Goal: Information Seeking & Learning: Learn about a topic

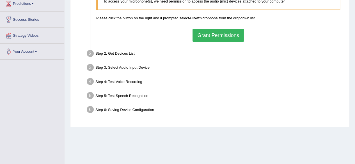
scroll to position [70, 0]
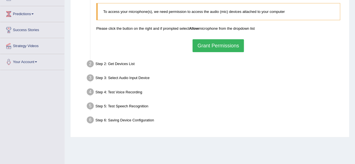
click at [215, 43] on button "Grant Permissions" at bounding box center [218, 45] width 51 height 13
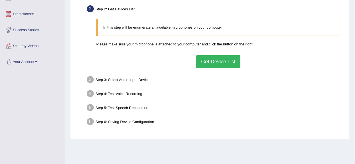
click at [211, 60] on button "Get Device List" at bounding box center [218, 61] width 44 height 13
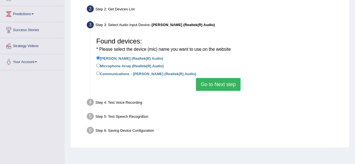
click at [218, 84] on button "Go to Next step" at bounding box center [218, 84] width 45 height 13
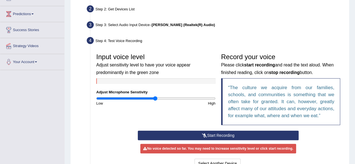
click at [214, 134] on button "Start Recording" at bounding box center [218, 136] width 161 height 10
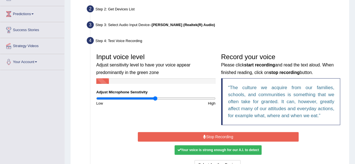
click at [214, 134] on button "Stop Recording" at bounding box center [218, 137] width 161 height 10
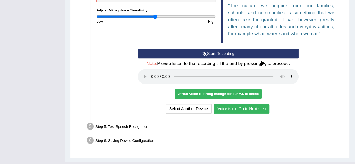
scroll to position [152, 0]
click at [244, 108] on button "Voice is ok. Go to Next step" at bounding box center [242, 109] width 56 height 10
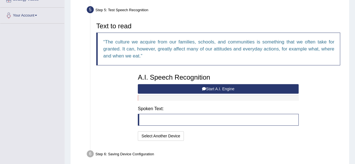
scroll to position [115, 0]
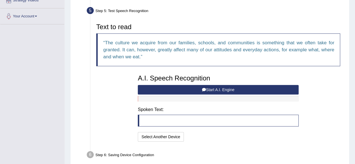
click at [223, 90] on button "Start A.I. Engine" at bounding box center [218, 90] width 161 height 10
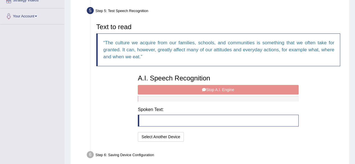
click at [223, 90] on div "A.I. Speech Recognition Start A.I. Engine Stop A.I. Engine Note: Please listen …" at bounding box center [218, 107] width 166 height 71
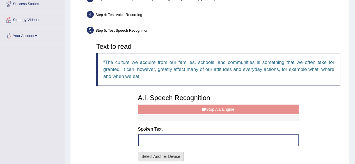
click at [164, 157] on button "Select Another Device" at bounding box center [161, 157] width 46 height 10
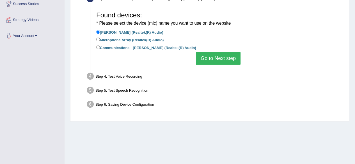
scroll to position [75, 0]
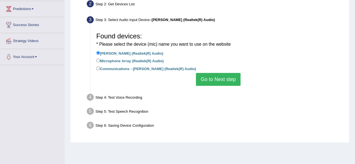
click at [227, 79] on button "Go to Next step" at bounding box center [218, 79] width 45 height 13
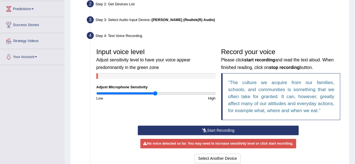
click at [222, 128] on button "Start Recording" at bounding box center [218, 131] width 161 height 10
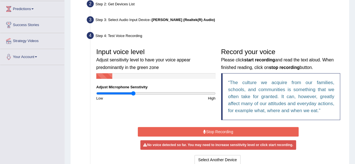
drag, startPoint x: 156, startPoint y: 93, endPoint x: 132, endPoint y: 97, distance: 23.9
click at [132, 96] on input "range" at bounding box center [155, 93] width 119 height 4
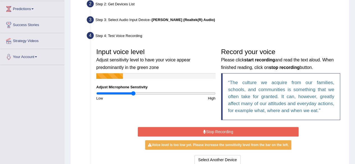
drag, startPoint x: 132, startPoint y: 97, endPoint x: 124, endPoint y: 96, distance: 8.2
click at [124, 96] on div "Low" at bounding box center [124, 98] width 62 height 5
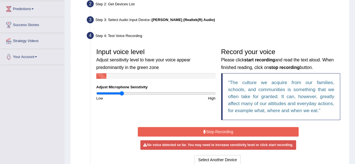
drag, startPoint x: 132, startPoint y: 92, endPoint x: 122, endPoint y: 93, distance: 11.1
click at [122, 93] on input "range" at bounding box center [155, 93] width 119 height 4
drag, startPoint x: 122, startPoint y: 93, endPoint x: 117, endPoint y: 94, distance: 4.2
click at [117, 94] on input "range" at bounding box center [155, 93] width 119 height 4
drag, startPoint x: 117, startPoint y: 94, endPoint x: 125, endPoint y: 92, distance: 7.7
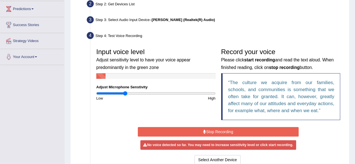
click at [125, 92] on input "range" at bounding box center [155, 93] width 119 height 4
drag, startPoint x: 125, startPoint y: 92, endPoint x: 132, endPoint y: 92, distance: 7.3
type input "0.6"
click at [132, 92] on input "range" at bounding box center [155, 93] width 119 height 4
click at [191, 132] on button "Stop Recording" at bounding box center [218, 132] width 161 height 10
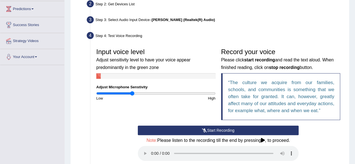
click at [191, 132] on button "Start Recording" at bounding box center [218, 131] width 161 height 10
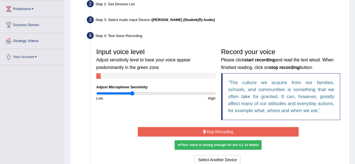
click at [189, 131] on button "Stop Recording" at bounding box center [218, 132] width 161 height 10
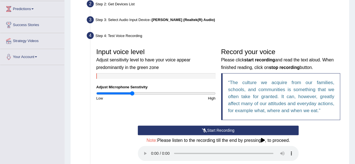
scroll to position [163, 0]
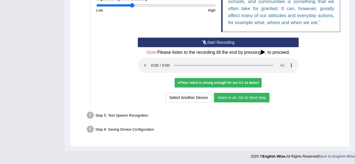
click at [229, 95] on button "Voice is ok. Go to Next step" at bounding box center [242, 98] width 56 height 10
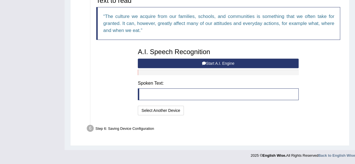
scroll to position [141, 0]
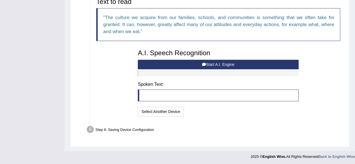
click at [201, 64] on button "Start A.I. Engine" at bounding box center [218, 65] width 161 height 10
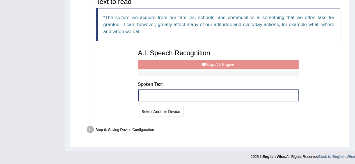
click at [201, 64] on div "A.I. Speech Recognition Start A.I. Engine Stop A.I. Engine Note: Please listen …" at bounding box center [218, 82] width 166 height 71
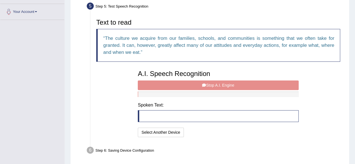
scroll to position [120, 0]
click at [124, 86] on div "Text to read The culture we acquire from our families, schools, and communities…" at bounding box center [218, 77] width 250 height 123
click at [226, 64] on div "Text to read The culture we acquire from our families, schools, and communities…" at bounding box center [218, 41] width 250 height 51
click at [191, 83] on div "A.I. Speech Recognition Start A.I. Engine Stop A.I. Engine Note: Please listen …" at bounding box center [218, 102] width 166 height 71
click at [216, 81] on div "A.I. Speech Recognition Start A.I. Engine Stop A.I. Engine Note: Please listen …" at bounding box center [218, 102] width 166 height 71
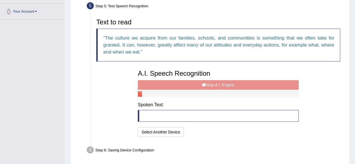
click at [216, 81] on div "A.I. Speech Recognition Start A.I. Engine Stop A.I. Engine Note: Please listen …" at bounding box center [218, 102] width 166 height 71
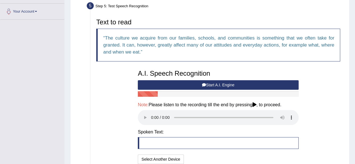
click at [244, 63] on div "Text to read The culture we acquire from our families, schools, and communities…" at bounding box center [218, 41] width 250 height 51
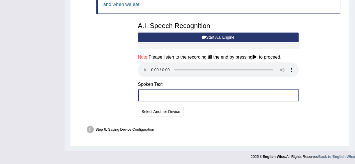
scroll to position [168, 0]
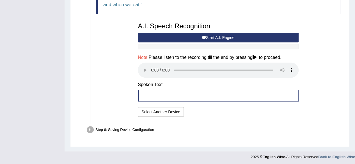
click at [256, 56] on icon at bounding box center [254, 57] width 4 height 4
click at [205, 34] on button "Start A.I. Engine" at bounding box center [218, 38] width 161 height 10
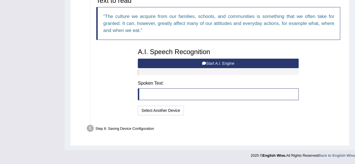
scroll to position [141, 0]
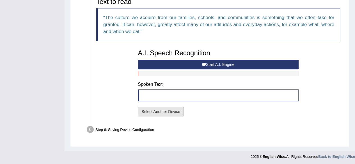
click at [161, 111] on button "Select Another Device" at bounding box center [161, 112] width 46 height 10
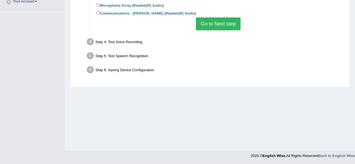
click at [203, 21] on button "Go to Next step" at bounding box center [218, 23] width 45 height 13
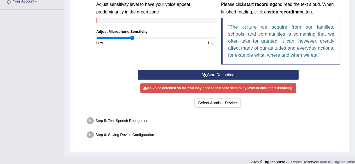
click at [194, 50] on div "Input voice level Adjust sensitivity level to have your voice appear predominan…" at bounding box center [218, 30] width 250 height 80
click at [200, 70] on button "Start Recording" at bounding box center [218, 75] width 161 height 10
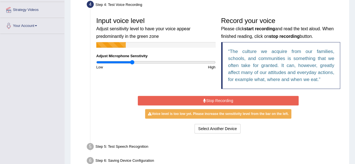
scroll to position [106, 0]
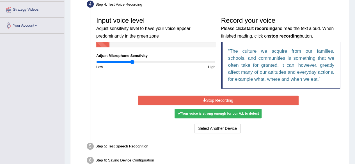
click at [260, 97] on button "Stop Recording" at bounding box center [218, 101] width 161 height 10
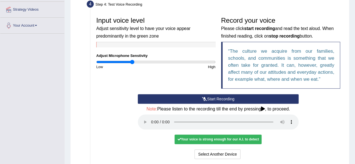
scroll to position [155, 0]
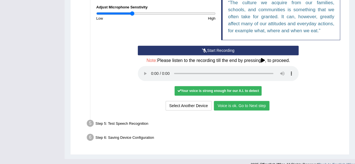
click at [244, 108] on button "Voice is ok. Go to Next step" at bounding box center [242, 106] width 56 height 10
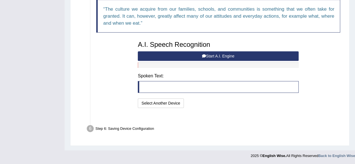
scroll to position [141, 0]
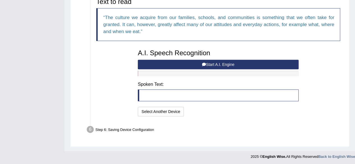
click at [186, 63] on button "Start A.I. Engine" at bounding box center [218, 65] width 161 height 10
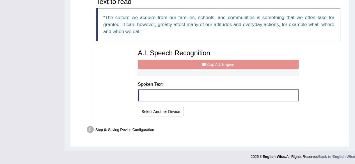
click at [161, 97] on blockquote at bounding box center [218, 96] width 161 height 12
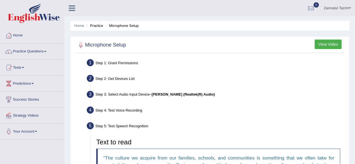
scroll to position [0, 0]
click at [14, 38] on link "Home" at bounding box center [32, 35] width 64 height 14
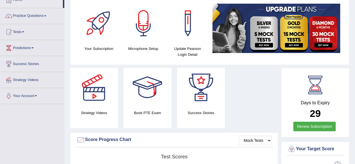
scroll to position [36, 0]
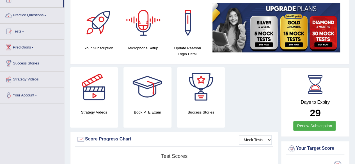
click at [144, 23] on div at bounding box center [143, 22] width 39 height 39
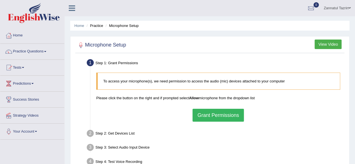
scroll to position [56, 0]
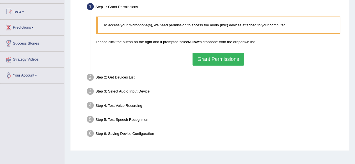
click at [203, 58] on button "Grant Permissions" at bounding box center [218, 59] width 51 height 13
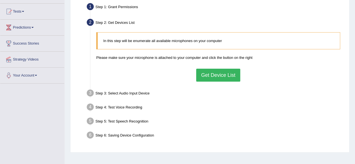
click at [207, 77] on button "Get Device List" at bounding box center [218, 75] width 44 height 13
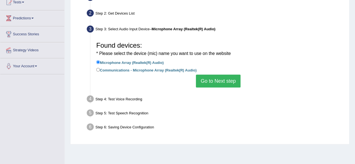
scroll to position [71, 0]
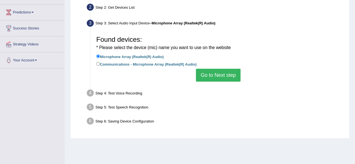
click at [208, 76] on button "Go to Next step" at bounding box center [218, 75] width 45 height 13
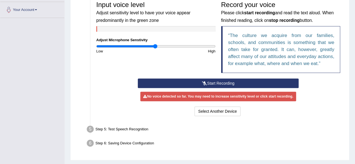
scroll to position [122, 0]
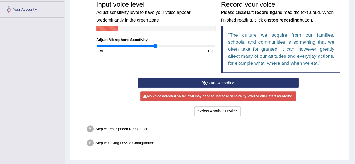
click at [210, 86] on button "Start Recording" at bounding box center [218, 83] width 161 height 10
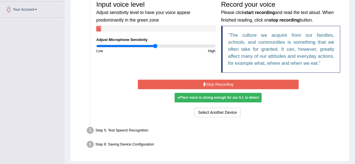
click at [219, 85] on button "Stop Recording" at bounding box center [218, 85] width 161 height 10
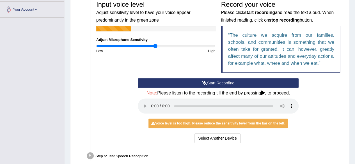
click at [231, 76] on div "Record your voice Please click start recording and read the text aloud. When fi…" at bounding box center [280, 38] width 125 height 80
click at [226, 83] on button "Start Recording" at bounding box center [218, 83] width 161 height 10
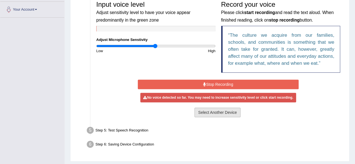
click at [210, 113] on button "Select Another Device" at bounding box center [218, 113] width 46 height 10
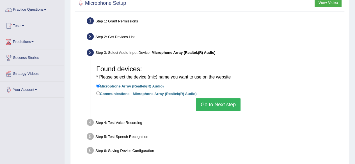
scroll to position [40, 0]
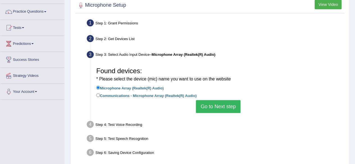
click at [125, 97] on label "Communications - Microphone Array (Realtek(R) Audio)" at bounding box center [146, 95] width 100 height 6
click at [100, 97] on input "Communications - Microphone Array (Realtek(R) Audio)" at bounding box center [98, 95] width 4 height 4
radio input "true"
click at [213, 107] on button "Go to Next step" at bounding box center [218, 106] width 45 height 13
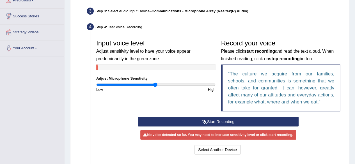
scroll to position [85, 0]
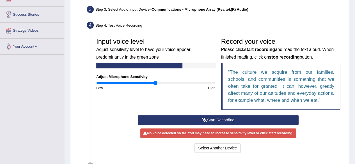
click at [213, 118] on button "Start Recording" at bounding box center [218, 120] width 161 height 10
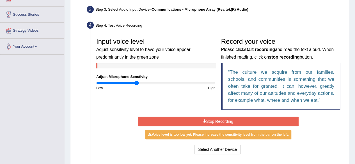
drag, startPoint x: 154, startPoint y: 84, endPoint x: 136, endPoint y: 86, distance: 18.4
click at [136, 85] on input "range" at bounding box center [155, 83] width 119 height 4
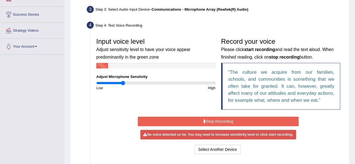
drag, startPoint x: 136, startPoint y: 83, endPoint x: 123, endPoint y: 84, distance: 13.5
click at [123, 84] on input "range" at bounding box center [155, 83] width 119 height 4
drag, startPoint x: 122, startPoint y: 82, endPoint x: 125, endPoint y: 82, distance: 3.6
type input "0.48"
click at [125, 82] on input "range" at bounding box center [155, 83] width 119 height 4
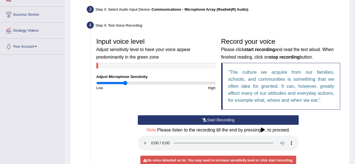
click at [175, 87] on div "High" at bounding box center [187, 87] width 62 height 5
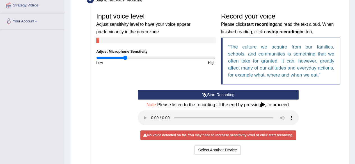
scroll to position [111, 0]
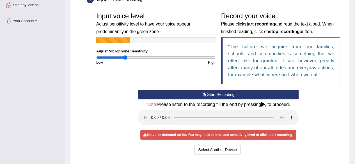
click at [207, 91] on button "Start Recording" at bounding box center [218, 95] width 161 height 10
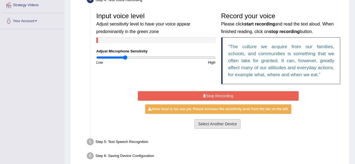
click at [207, 126] on button "Select Another Device" at bounding box center [218, 124] width 46 height 10
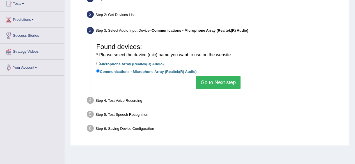
scroll to position [64, 0]
click at [219, 85] on button "Go to Next step" at bounding box center [218, 82] width 45 height 13
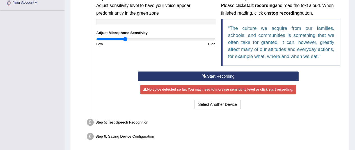
scroll to position [130, 0]
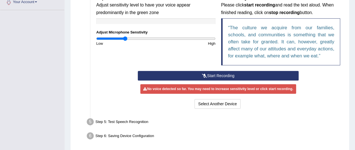
click at [198, 77] on button "Start Recording" at bounding box center [218, 76] width 161 height 10
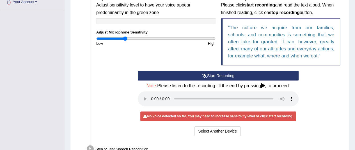
click at [208, 74] on button "Start Recording" at bounding box center [218, 76] width 161 height 10
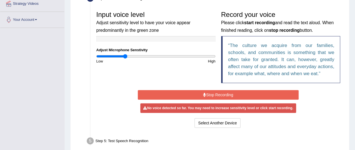
scroll to position [112, 0]
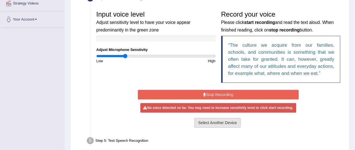
click at [213, 122] on button "Select Another Device" at bounding box center [218, 123] width 46 height 10
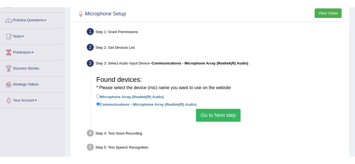
scroll to position [34, 0]
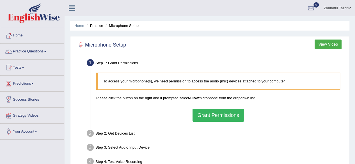
click at [203, 111] on button "Grant Permissions" at bounding box center [218, 115] width 51 height 13
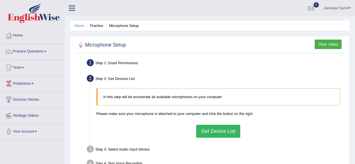
click at [209, 134] on button "Get Device List" at bounding box center [218, 131] width 44 height 13
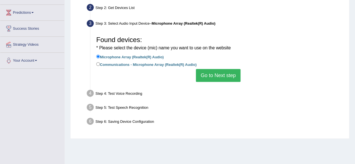
scroll to position [78, 0]
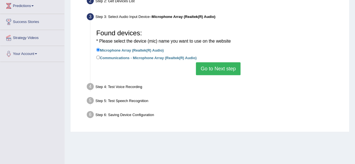
click at [126, 57] on label "Communications - Microphone Array (Realtek(R) Audio)" at bounding box center [146, 57] width 100 height 6
click at [100, 57] on input "Communications - Microphone Array (Realtek(R) Audio)" at bounding box center [98, 58] width 4 height 4
radio input "true"
click at [127, 51] on label "Microphone Array (Realtek(R) Audio)" at bounding box center [129, 50] width 67 height 6
click at [100, 51] on input "Microphone Array (Realtek(R) Audio)" at bounding box center [98, 50] width 4 height 4
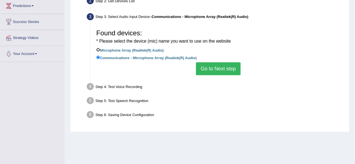
radio input "true"
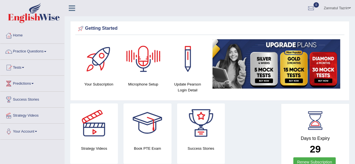
click at [145, 67] on div at bounding box center [143, 58] width 39 height 39
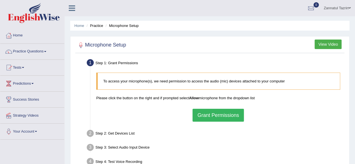
click at [215, 114] on button "Grant Permissions" at bounding box center [218, 115] width 51 height 13
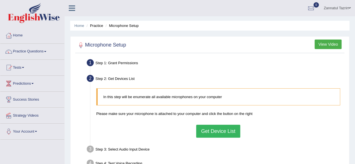
click at [214, 129] on button "Get Device List" at bounding box center [218, 131] width 44 height 13
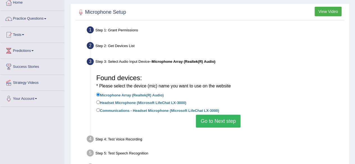
scroll to position [44, 0]
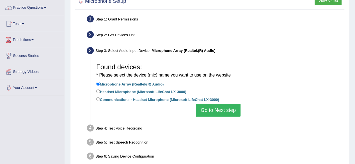
click at [136, 92] on label "Headset Microphone (Microsoft LifeChat LX-3000)" at bounding box center [141, 91] width 90 height 6
click at [100, 92] on input "Headset Microphone (Microsoft LifeChat LX-3000)" at bounding box center [98, 92] width 4 height 4
radio input "true"
click at [227, 117] on div "Found devices: * Please select the device (mic) name you want to use on the web…" at bounding box center [218, 89] width 250 height 62
click at [223, 110] on button "Go to Next step" at bounding box center [218, 110] width 45 height 13
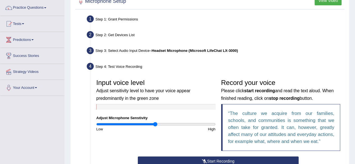
drag, startPoint x: 223, startPoint y: 110, endPoint x: 321, endPoint y: 51, distance: 113.6
click at [321, 51] on div "Step 3: Select Audio Input Device – Headset Microphone (Microsoft LifeChat LX-3…" at bounding box center [215, 51] width 262 height 12
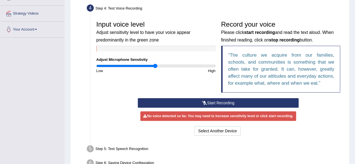
scroll to position [102, 0]
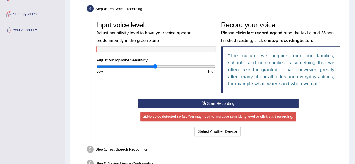
click at [223, 104] on button "Start Recording" at bounding box center [218, 104] width 161 height 10
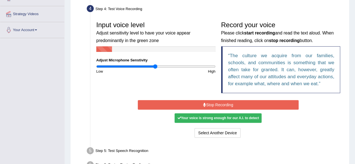
click at [223, 104] on button "Stop Recording" at bounding box center [218, 105] width 161 height 10
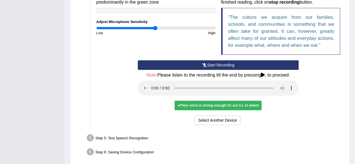
scroll to position [140, 0]
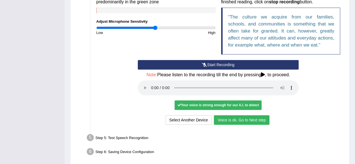
click at [245, 122] on button "Voice is ok. Go to Next step" at bounding box center [242, 120] width 56 height 10
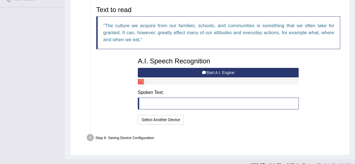
scroll to position [109, 0]
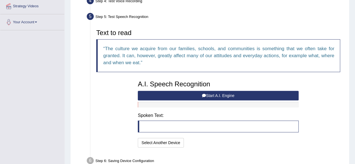
click at [223, 93] on button "Start A.I. Engine" at bounding box center [218, 96] width 161 height 10
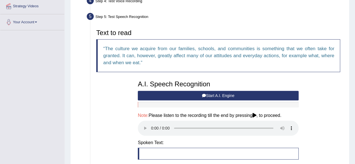
scroll to position [0, 0]
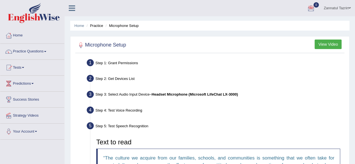
click at [349, 8] on span at bounding box center [350, 8] width 2 height 4
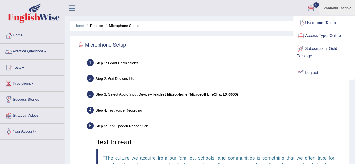
click at [312, 73] on link "Log out" at bounding box center [324, 73] width 61 height 13
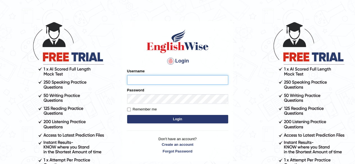
scroll to position [12, 0]
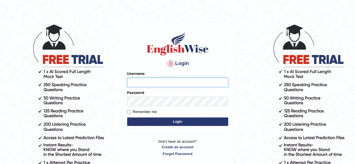
type input "Tazrin"
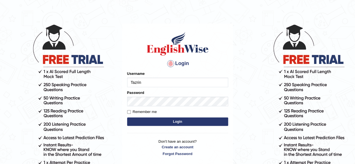
click at [189, 123] on button "Login" at bounding box center [177, 122] width 101 height 8
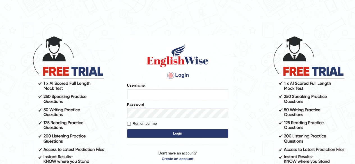
type input "Tazrin"
click at [176, 133] on button "Login" at bounding box center [177, 133] width 101 height 8
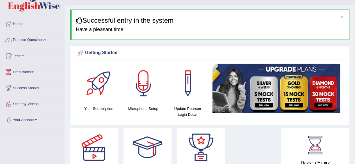
scroll to position [12, 0]
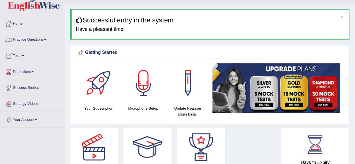
click at [45, 39] on link "Practice Questions" at bounding box center [32, 39] width 64 height 14
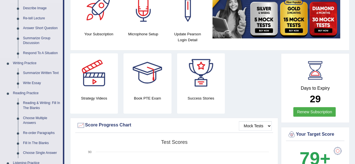
scroll to position [86, 0]
click at [40, 73] on link "Summarize Written Text" at bounding box center [41, 73] width 42 height 10
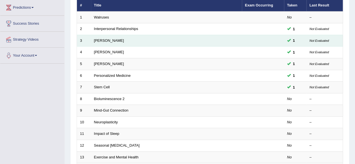
scroll to position [117, 0]
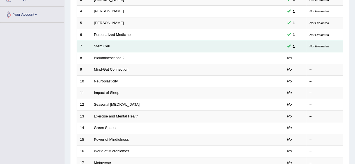
click at [99, 44] on link "Stem Cell" at bounding box center [102, 46] width 16 height 4
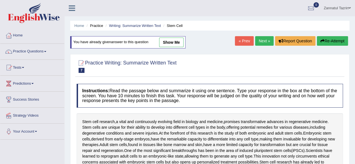
click at [175, 42] on link "show me" at bounding box center [171, 43] width 24 height 10
type textarea "Stem cell research, a vital and continuously evolving field in biology and medi…"
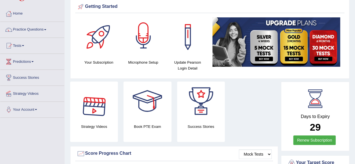
scroll to position [22, 0]
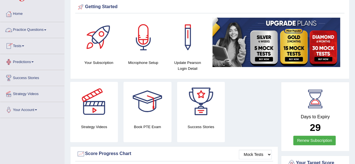
click at [40, 31] on link "Practice Questions" at bounding box center [32, 29] width 64 height 14
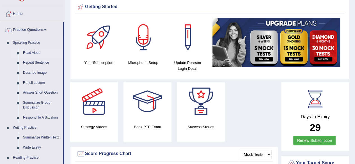
click at [35, 53] on link "Read Aloud" at bounding box center [41, 53] width 42 height 10
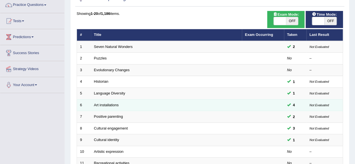
scroll to position [46, 0]
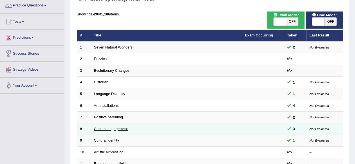
click at [117, 129] on link "Cultural engagement" at bounding box center [111, 129] width 34 height 4
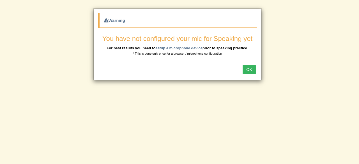
click at [248, 72] on button "OK" at bounding box center [249, 70] width 13 height 10
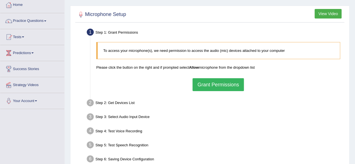
scroll to position [31, 0]
click at [205, 86] on button "Grant Permissions" at bounding box center [218, 84] width 51 height 13
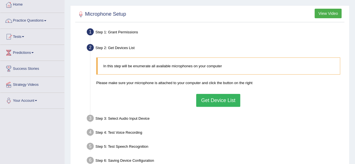
click at [220, 97] on button "Get Device List" at bounding box center [218, 100] width 44 height 13
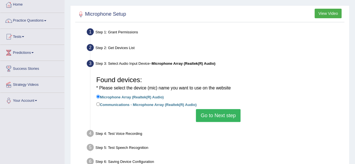
click at [214, 115] on button "Go to Next step" at bounding box center [218, 115] width 45 height 13
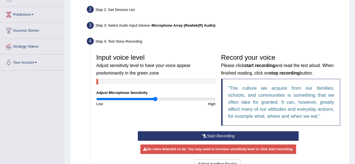
scroll to position [77, 0]
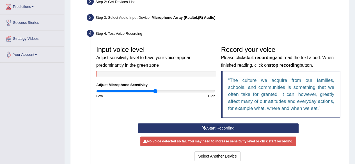
click at [219, 129] on button "Start Recording" at bounding box center [218, 129] width 161 height 10
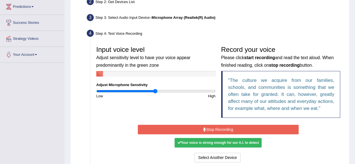
click at [219, 129] on button "Stop Recording" at bounding box center [218, 130] width 161 height 10
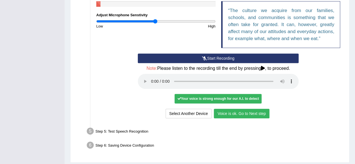
scroll to position [147, 0]
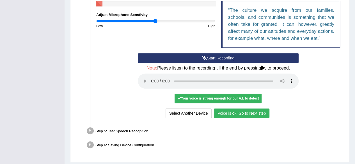
click at [245, 110] on button "Voice is ok. Go to Next step" at bounding box center [242, 114] width 56 height 10
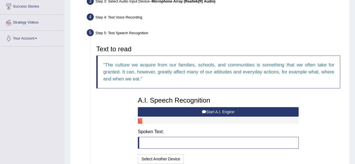
scroll to position [95, 0]
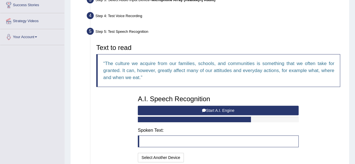
click at [221, 112] on button "Start A.I. Engine" at bounding box center [218, 111] width 161 height 10
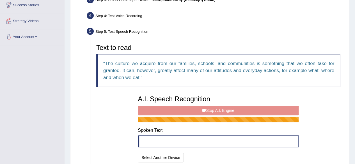
click at [221, 112] on div "A.I. Speech Recognition Start A.I. Engine Stop A.I. Engine Note: Please listen …" at bounding box center [218, 128] width 166 height 71
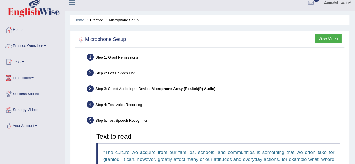
scroll to position [0, 0]
